Goal: Task Accomplishment & Management: Complete application form

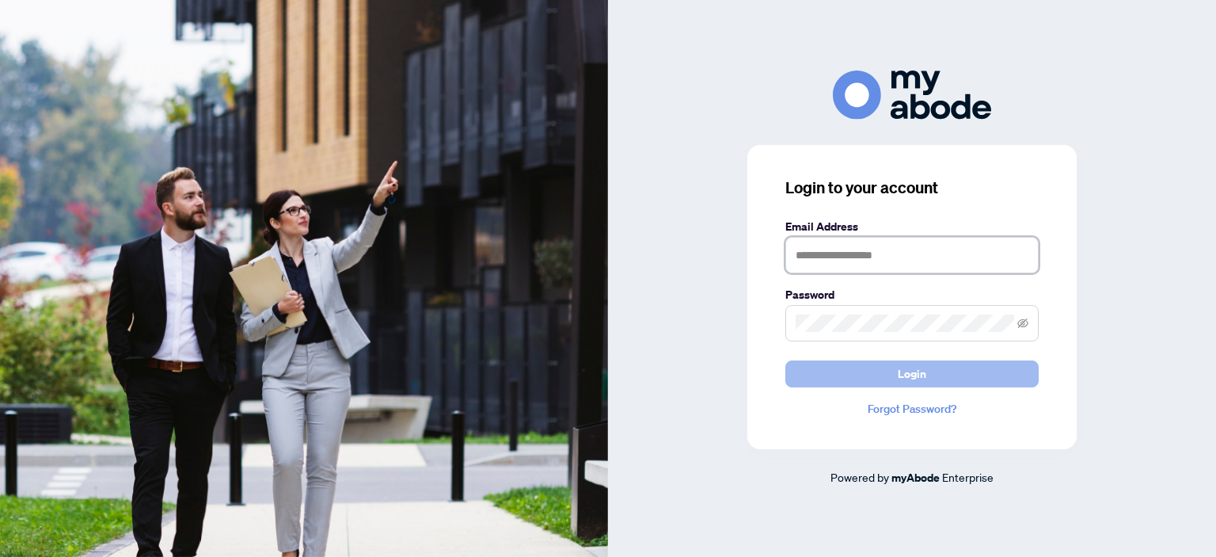
type input "**********"
click at [937, 375] on button "Login" at bounding box center [912, 373] width 253 height 27
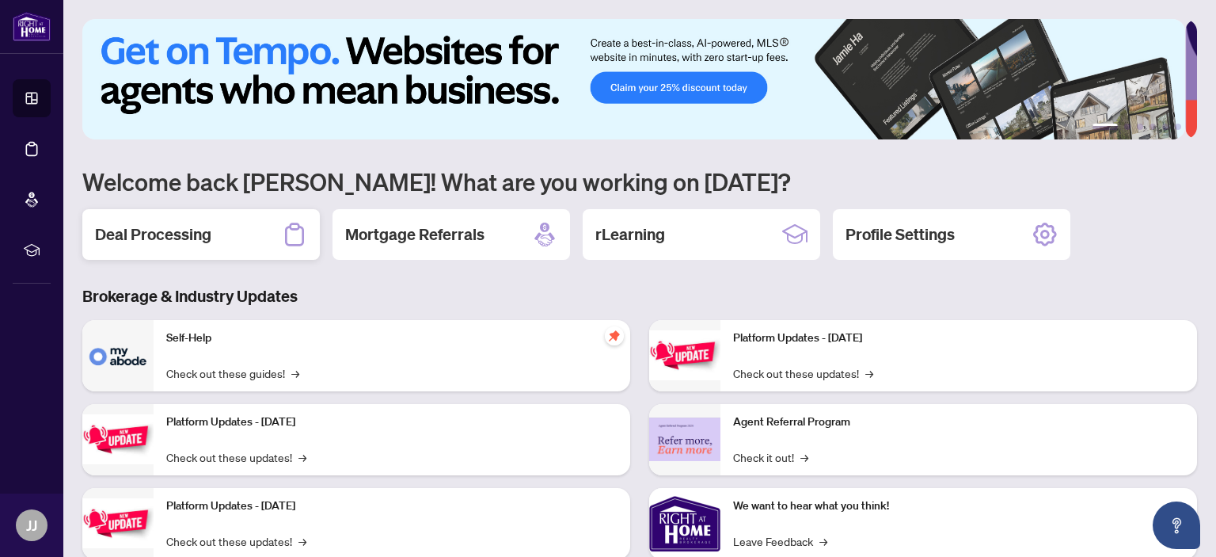
click at [150, 226] on h2 "Deal Processing" at bounding box center [153, 234] width 116 height 22
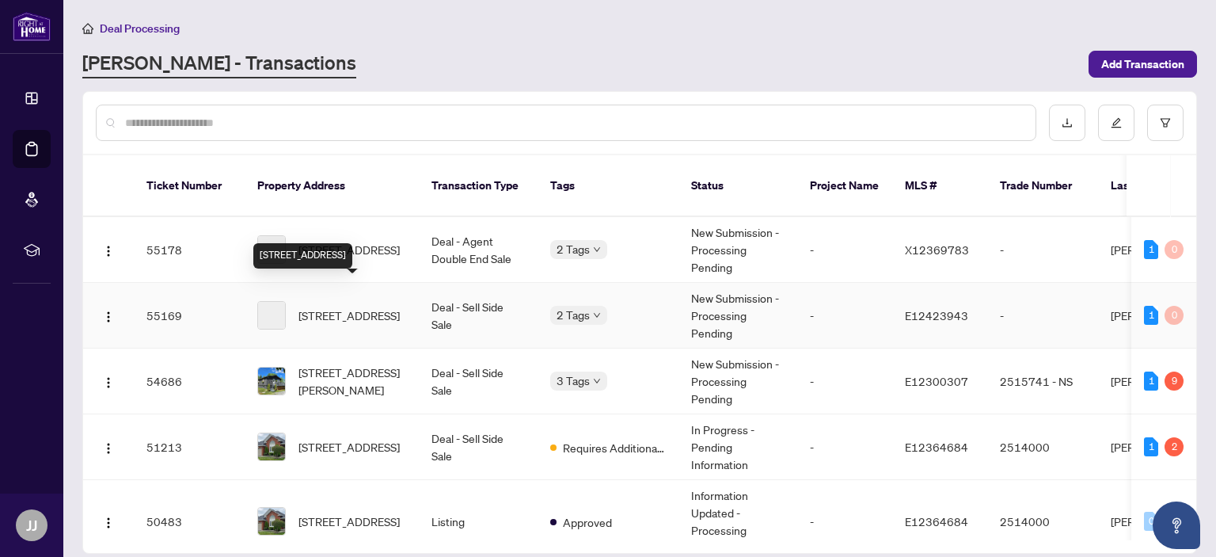
click at [345, 306] on span "[STREET_ADDRESS]" at bounding box center [349, 314] width 101 height 17
click at [345, 290] on main "Deal Processing RAHR - Transactions Add Transaction Ticket Number Property Addr…" at bounding box center [639, 278] width 1153 height 557
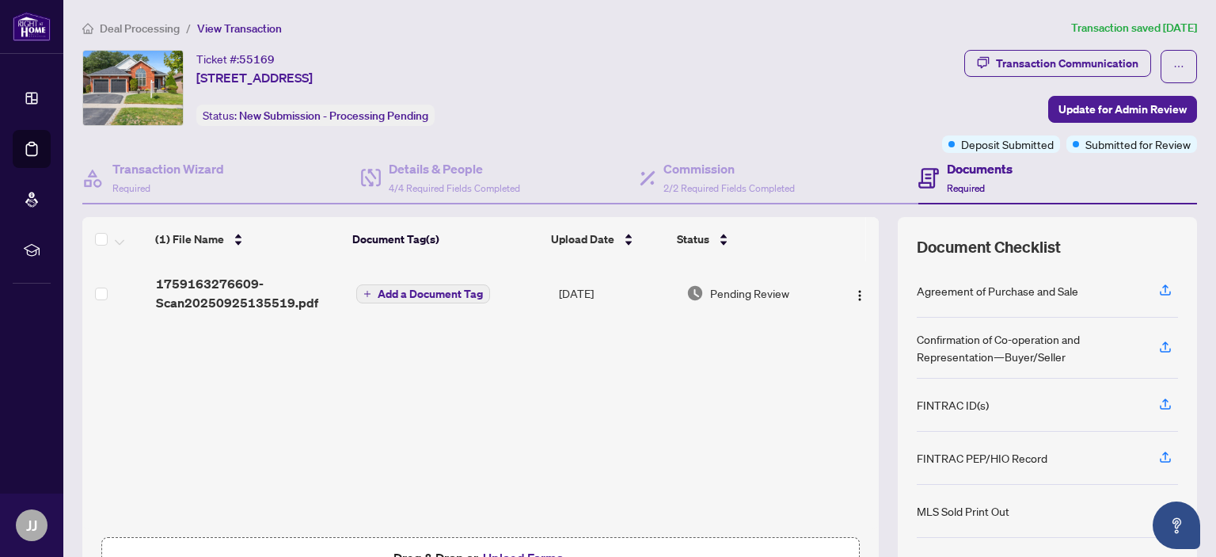
click at [655, 84] on div "Ticket #: 55169 311 Waterbury Cres, Scugog, Ontario L9L 1S5, Canada Status: New…" at bounding box center [509, 88] width 854 height 76
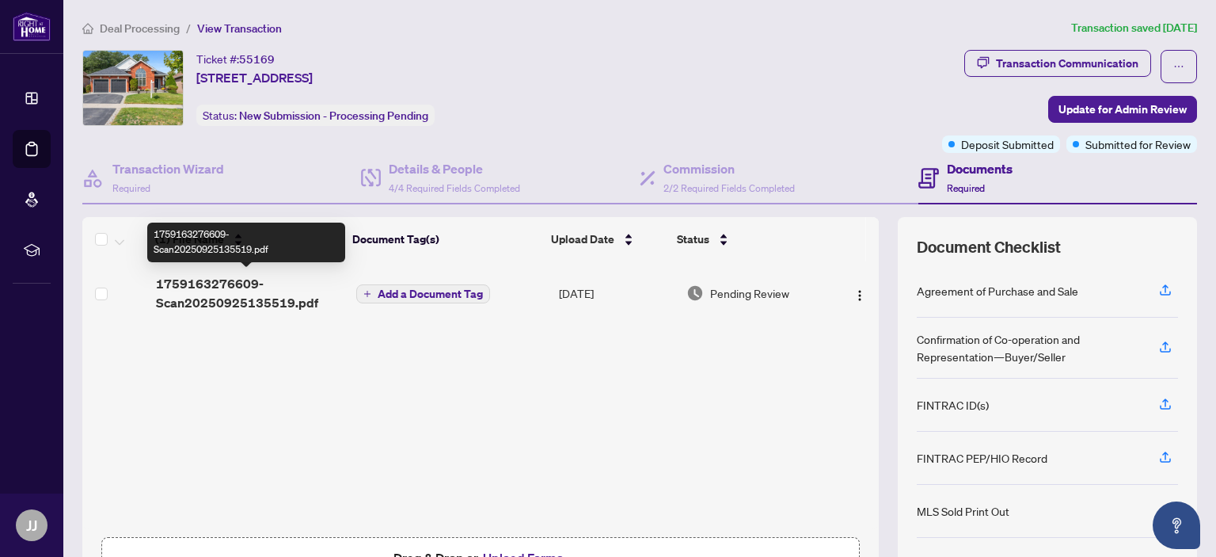
click at [257, 297] on span "1759163276609-Scan20250925135519.pdf" at bounding box center [250, 293] width 188 height 38
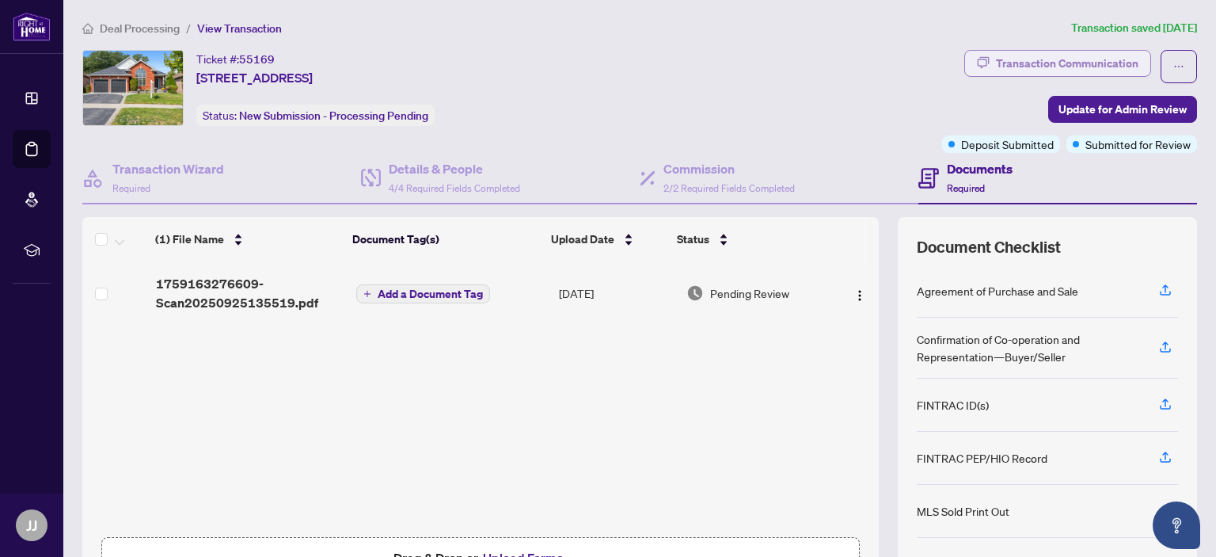
click at [1001, 61] on div "Transaction Communication" at bounding box center [1067, 63] width 143 height 25
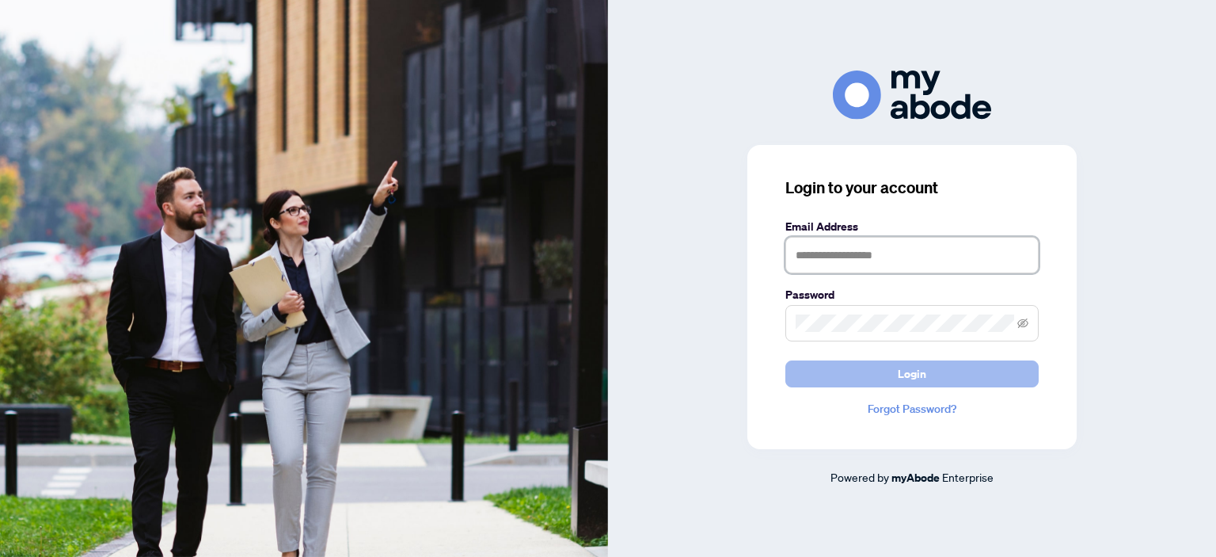
type input "**********"
click at [894, 370] on button "Login" at bounding box center [912, 373] width 253 height 27
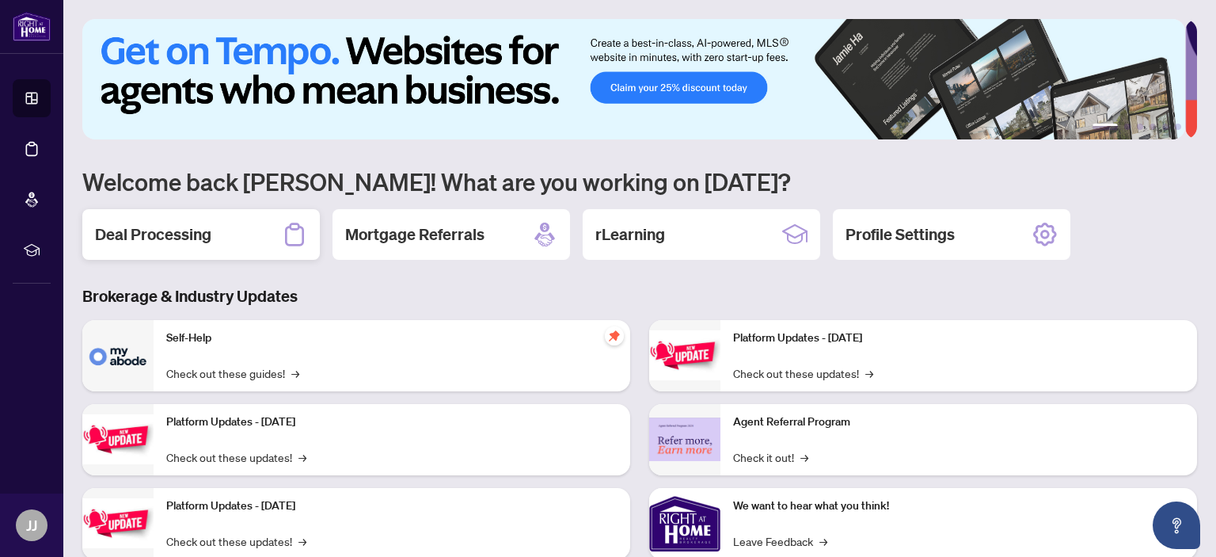
click at [143, 240] on h2 "Deal Processing" at bounding box center [153, 234] width 116 height 22
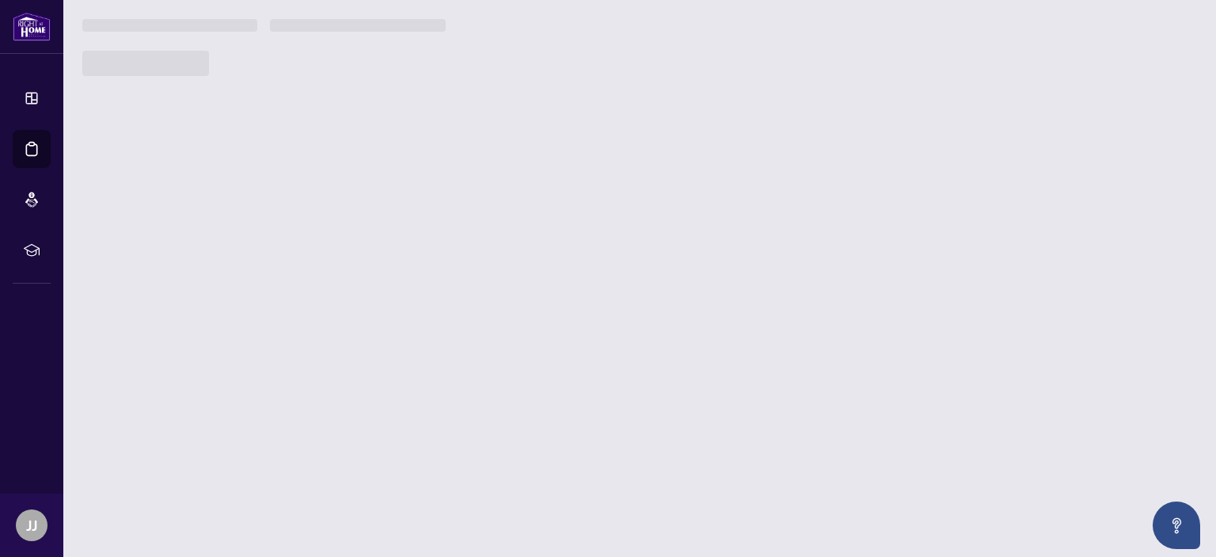
click at [143, 240] on main "1 2 3 4 5 6 Welcome back [PERSON_NAME]! What are you working on [DATE]? Deal Pr…" at bounding box center [639, 278] width 1153 height 557
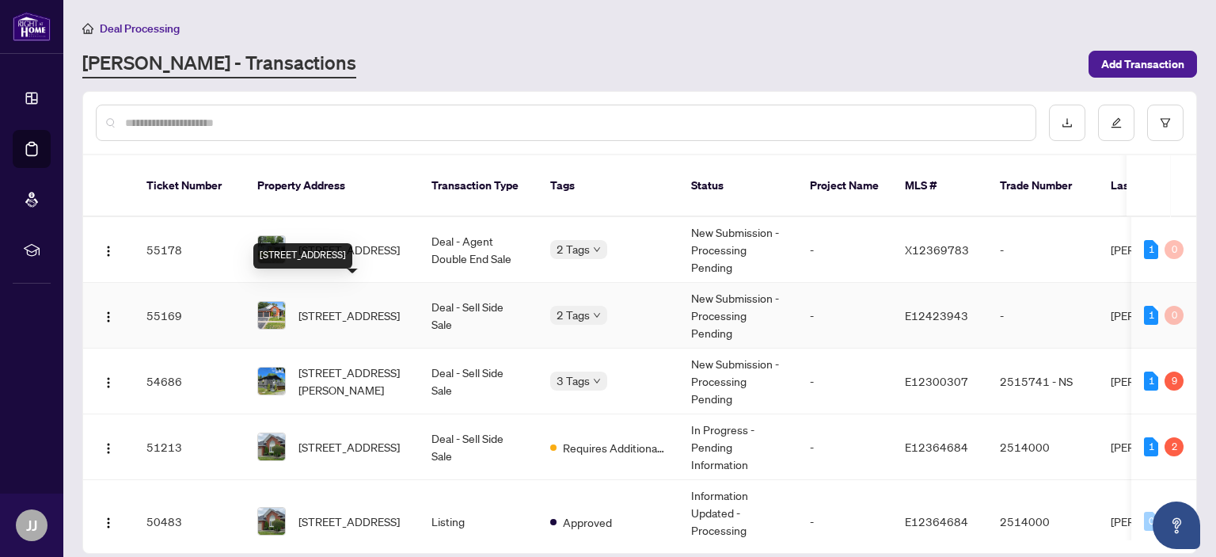
click at [326, 306] on span "[STREET_ADDRESS]" at bounding box center [349, 314] width 101 height 17
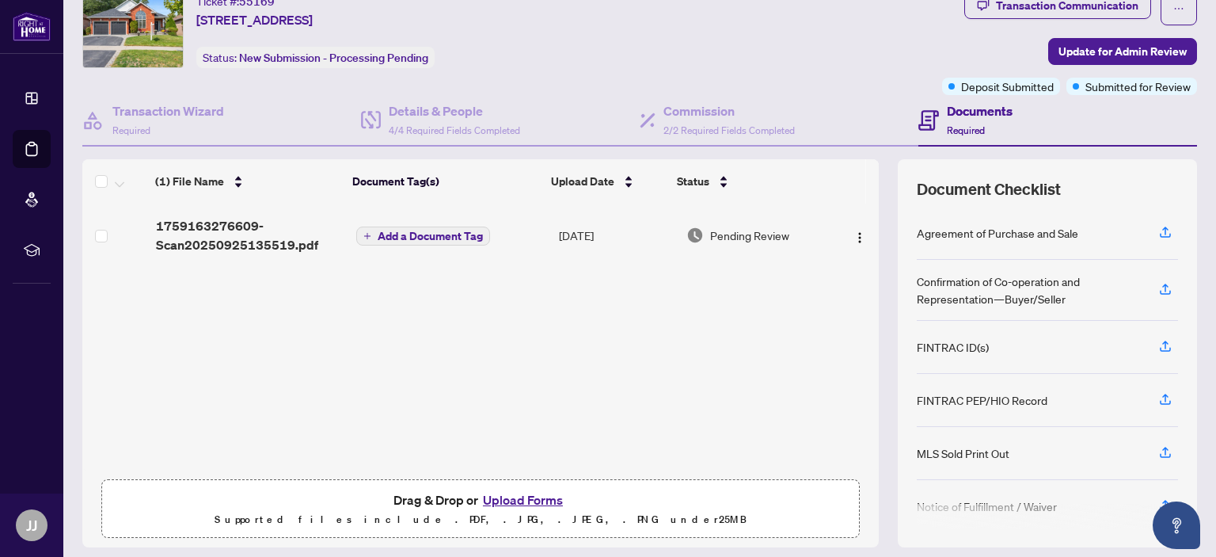
scroll to position [105, 0]
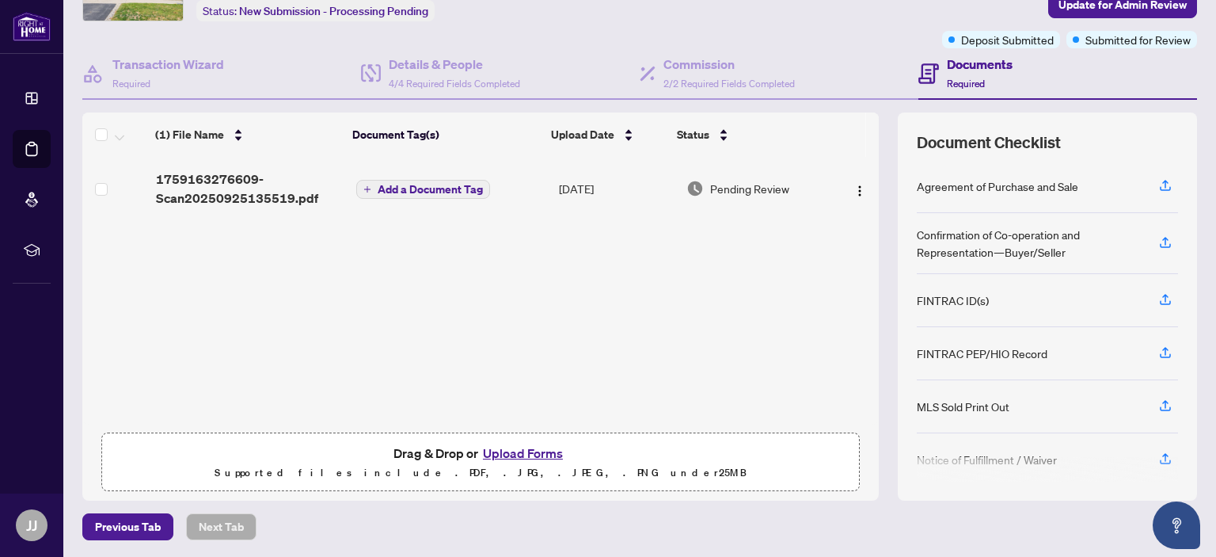
click at [491, 448] on button "Upload Forms" at bounding box center [522, 453] width 89 height 21
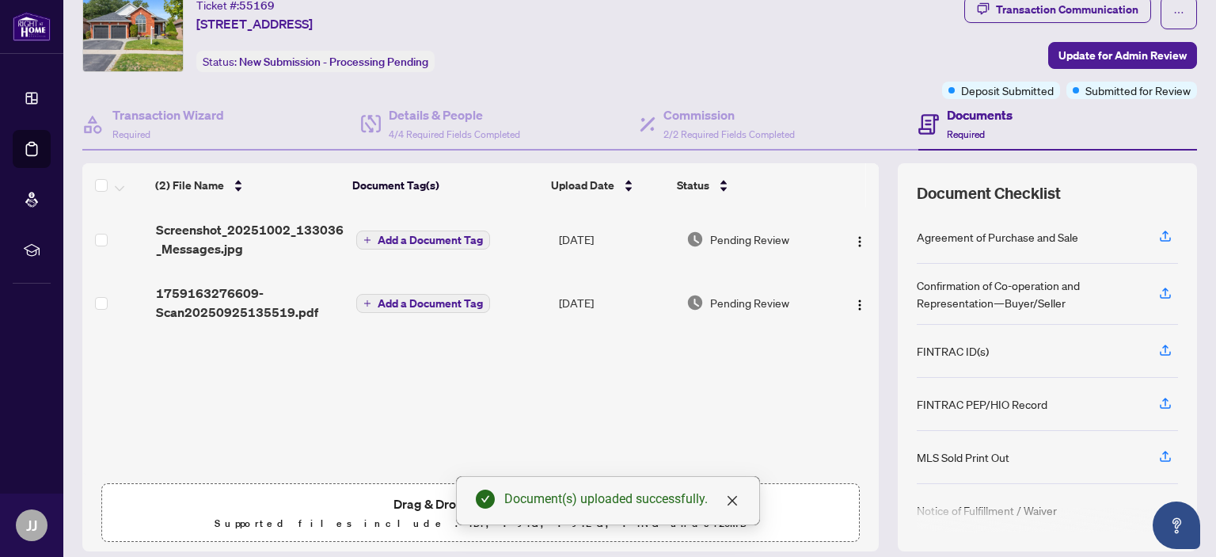
scroll to position [0, 0]
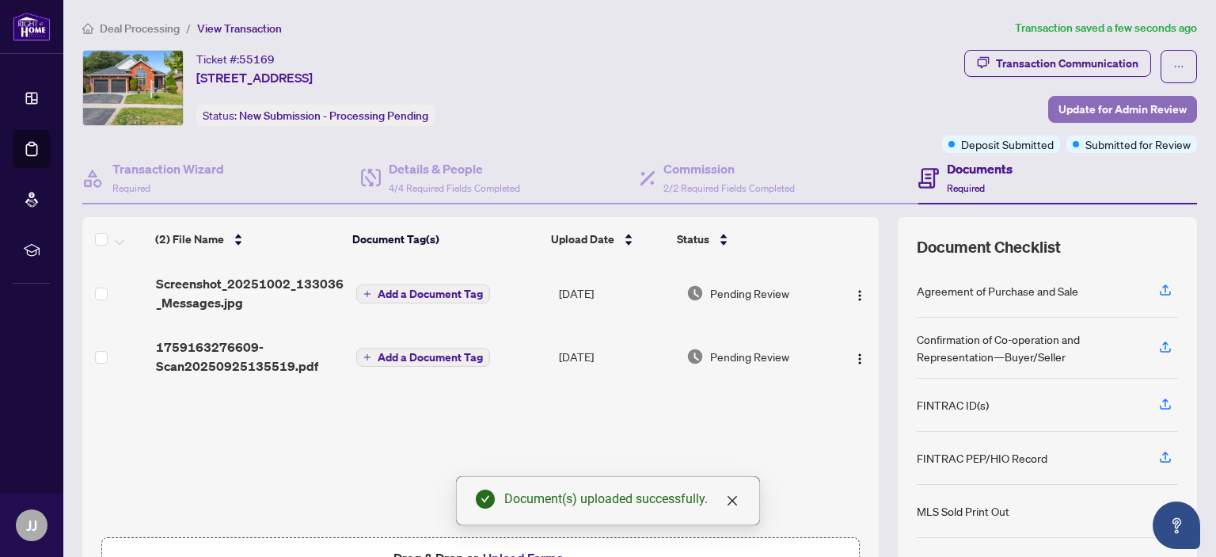
click at [1099, 101] on span "Update for Admin Review" at bounding box center [1123, 109] width 128 height 25
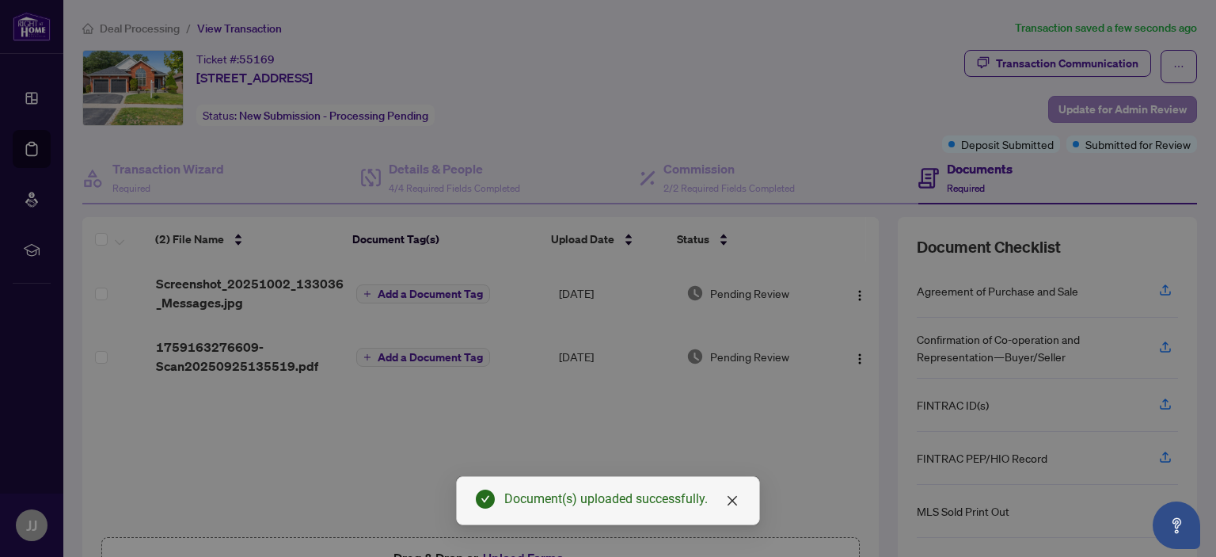
click at [1099, 101] on div "Update for admin review Clicking submit will notify the admin team to review yo…" at bounding box center [608, 278] width 1216 height 557
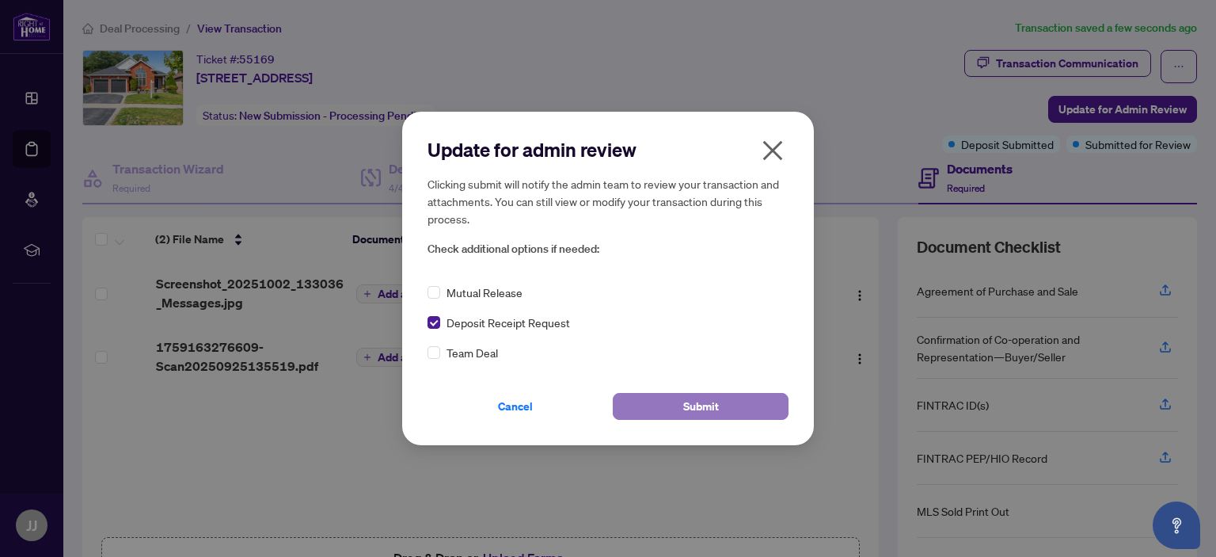
click at [641, 405] on button "Submit" at bounding box center [701, 406] width 176 height 27
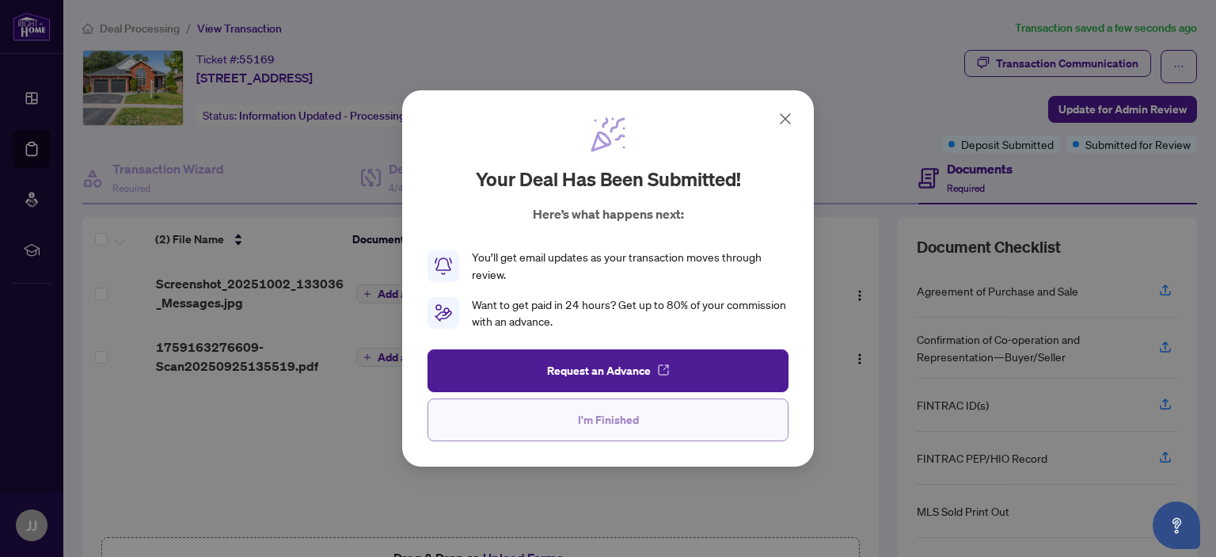
click at [618, 411] on span "I'm Finished" at bounding box center [608, 419] width 61 height 25
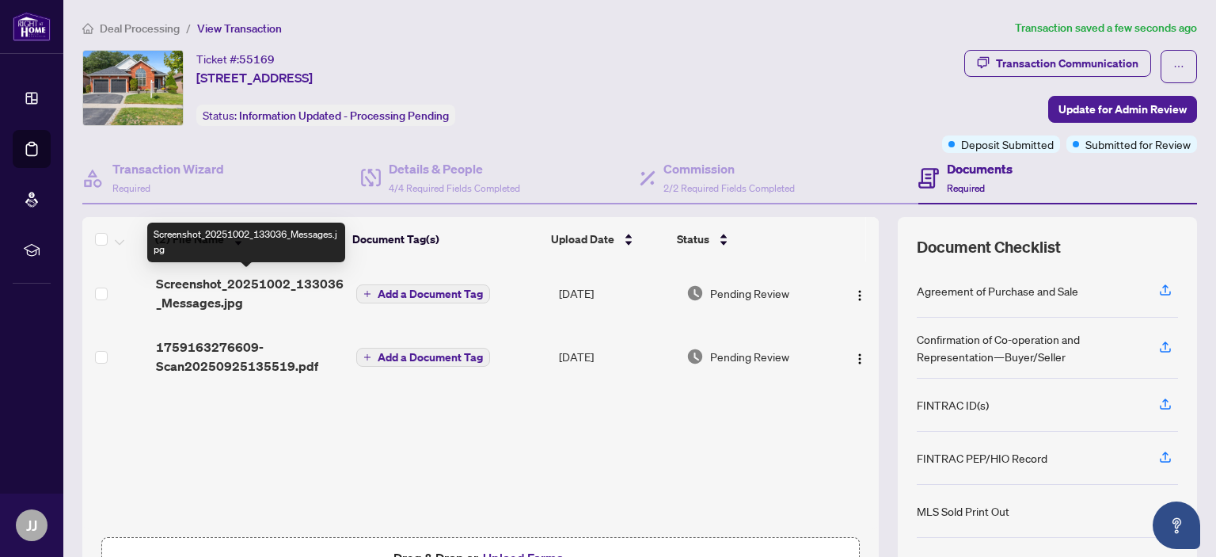
click at [231, 291] on span "Screenshot_20251002_133036_Messages.jpg" at bounding box center [250, 293] width 188 height 38
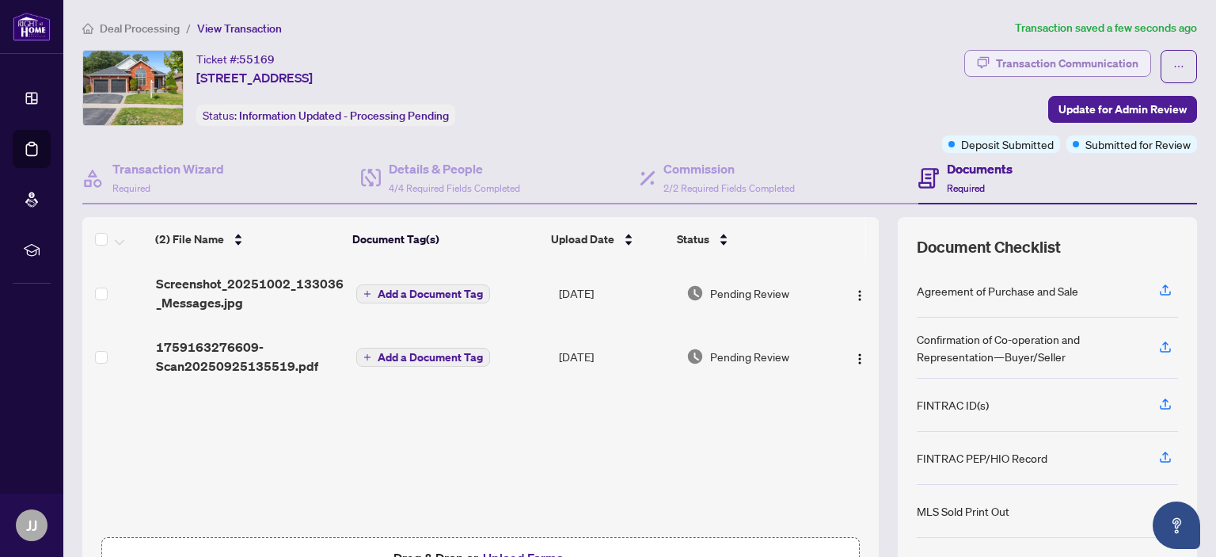
click at [1033, 63] on div "Transaction Communication" at bounding box center [1067, 63] width 143 height 25
